Goal: Transaction & Acquisition: Download file/media

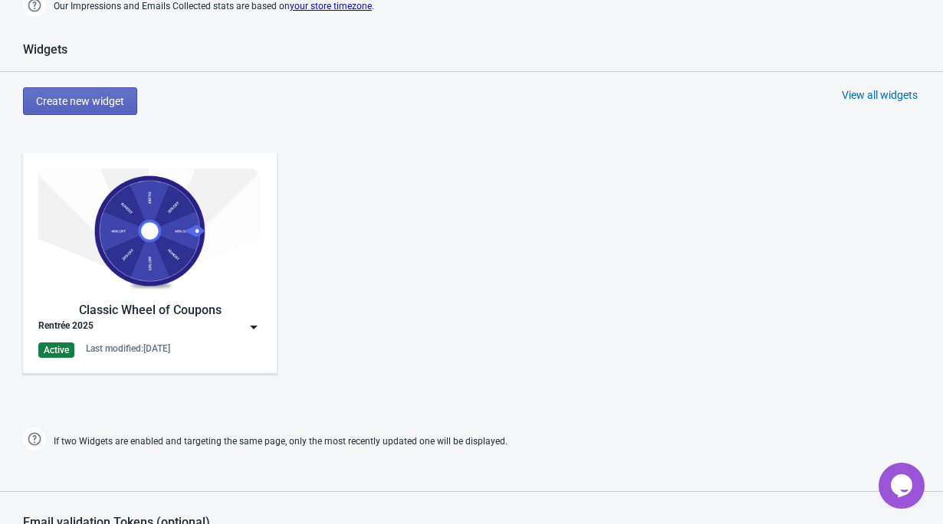
scroll to position [729, 0]
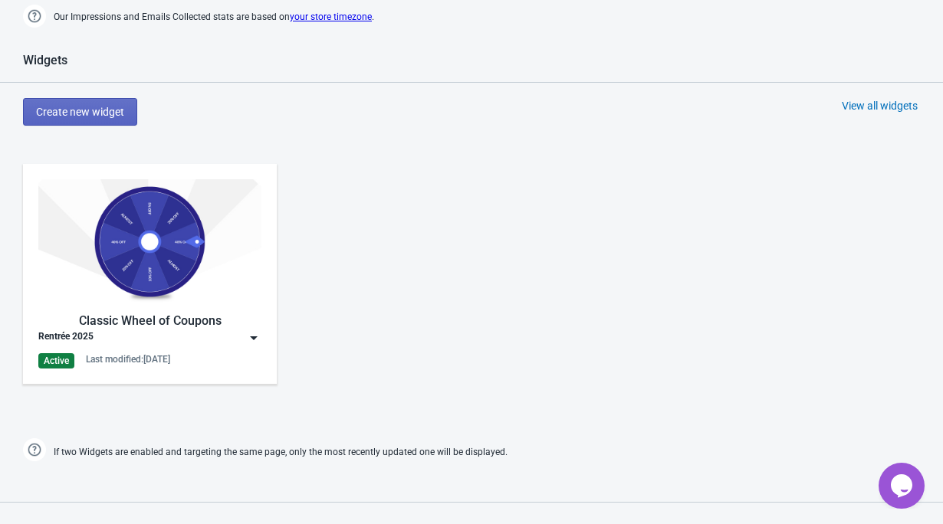
click at [147, 260] on img at bounding box center [149, 241] width 223 height 125
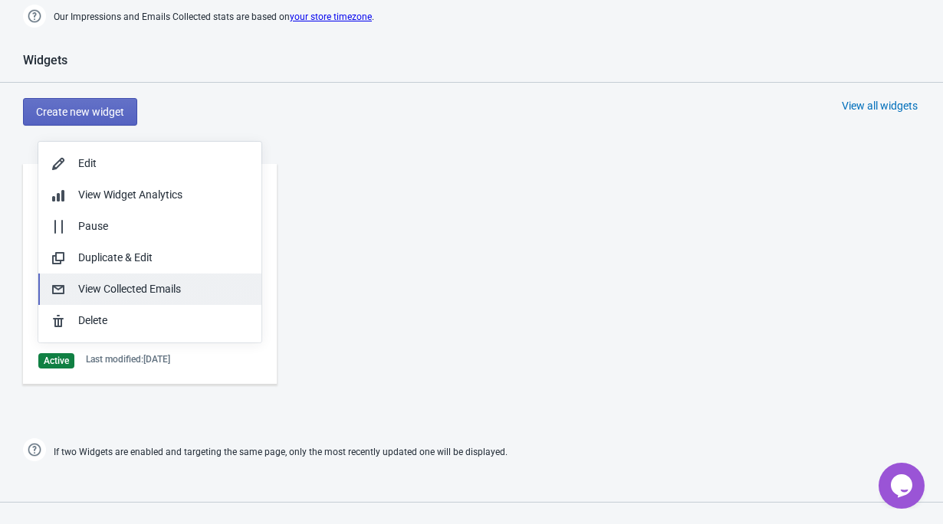
click at [163, 290] on div "View Collected Emails" at bounding box center [163, 289] width 171 height 16
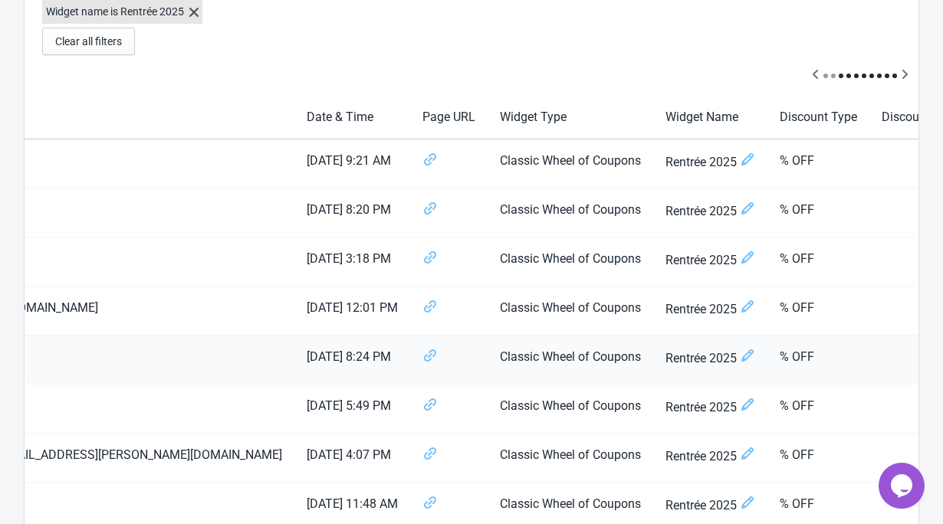
scroll to position [0, 266]
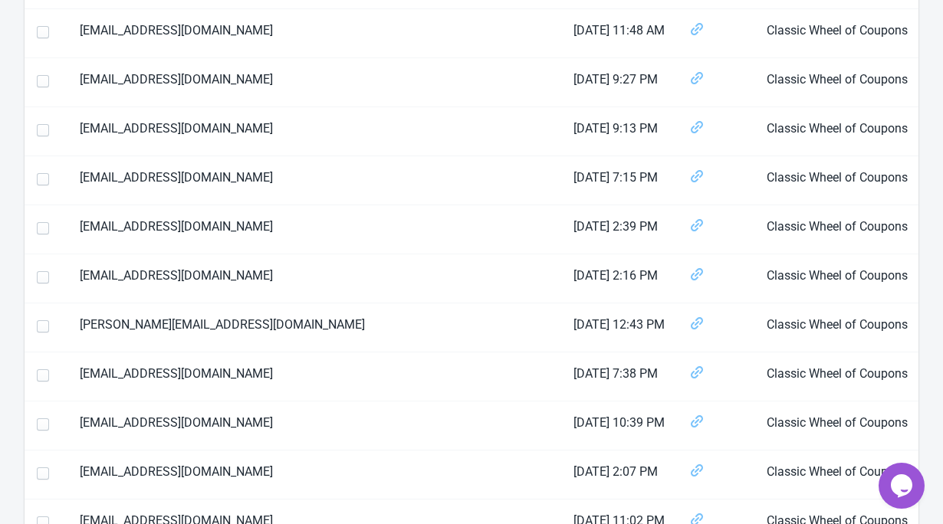
scroll to position [1392, 0]
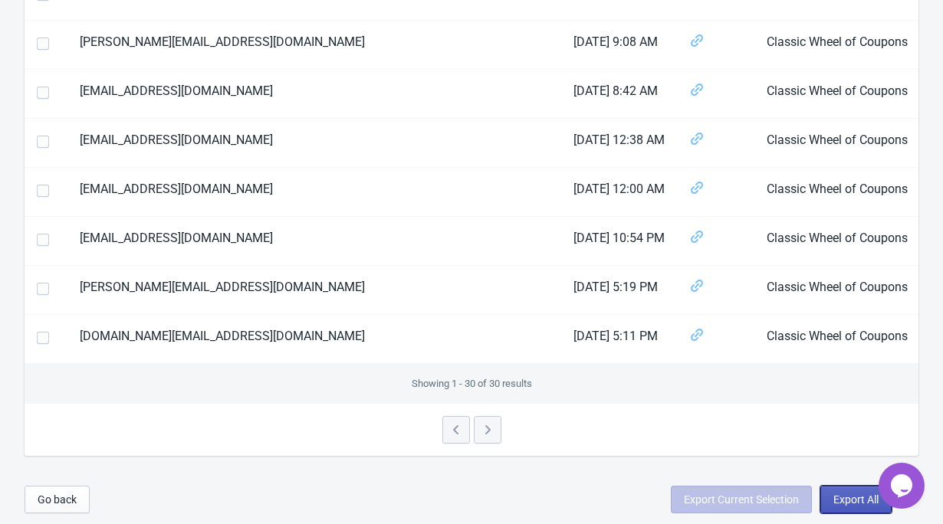
click at [845, 498] on span "Export All" at bounding box center [855, 500] width 45 height 12
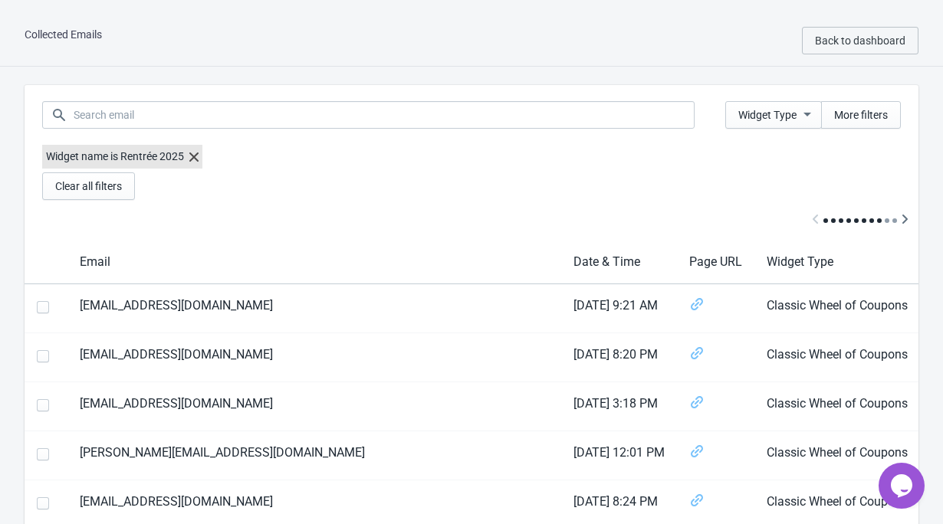
select select "2025"
select select "9"
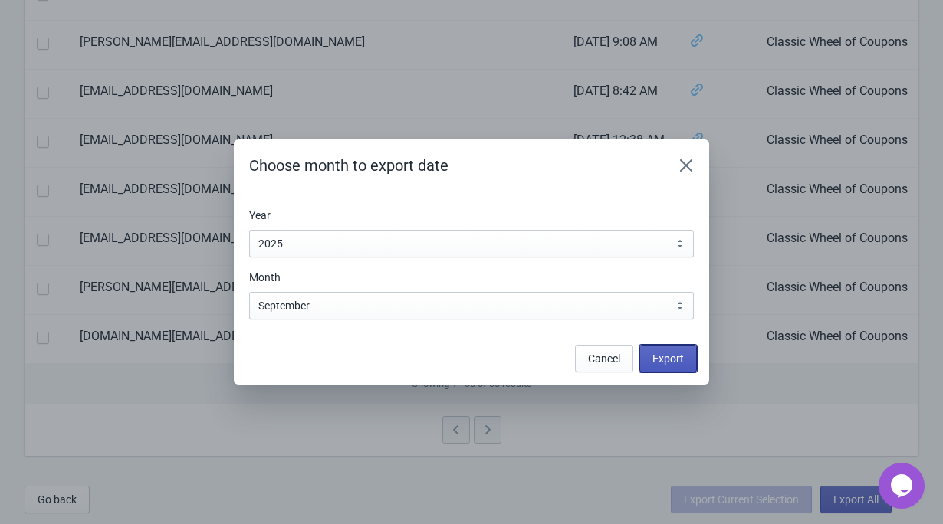
click at [679, 362] on span "Export" at bounding box center [668, 359] width 31 height 12
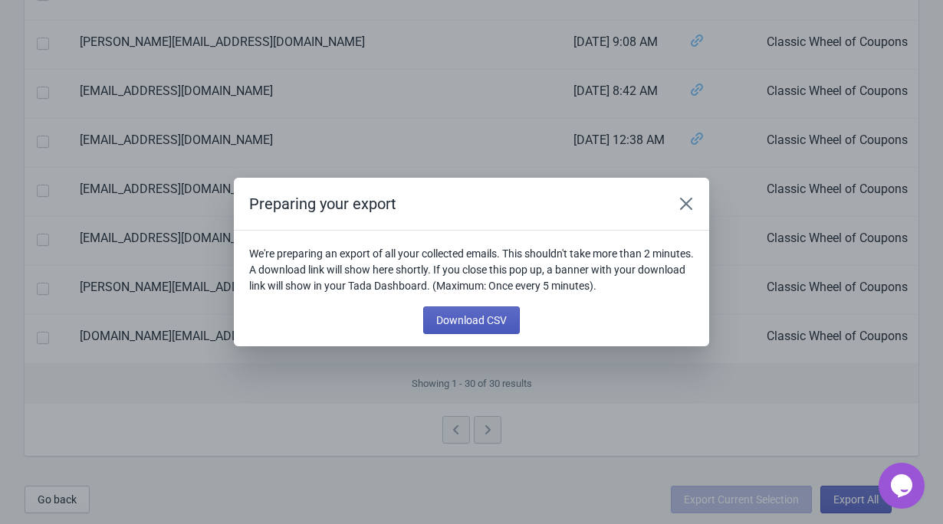
click at [496, 321] on span "Download CSV" at bounding box center [471, 320] width 71 height 12
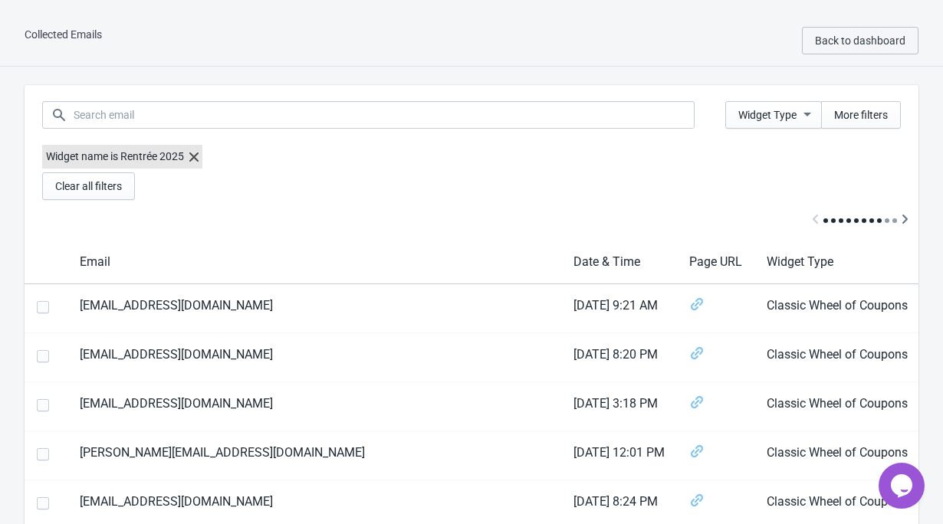
scroll to position [1392, 0]
